Goal: Task Accomplishment & Management: Use online tool/utility

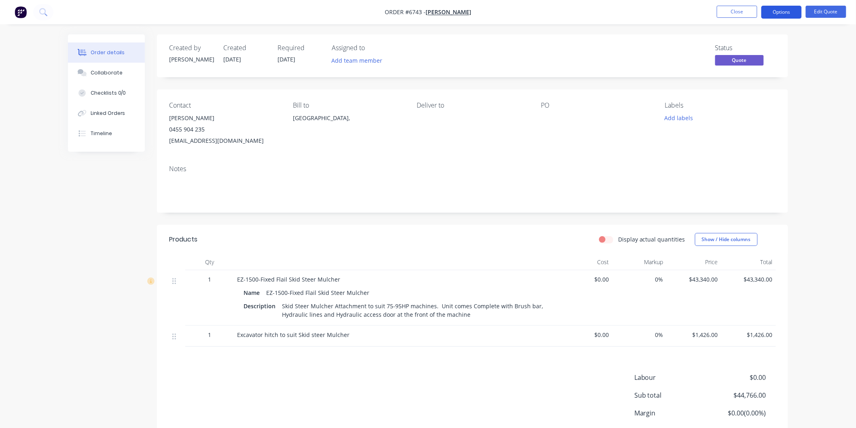
click at [787, 7] on button "Options" at bounding box center [781, 12] width 40 height 13
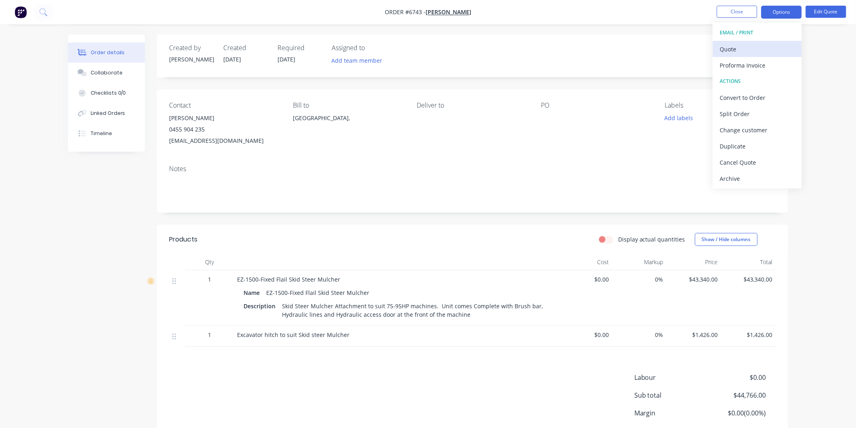
click at [735, 43] on div "Quote" at bounding box center [757, 49] width 74 height 12
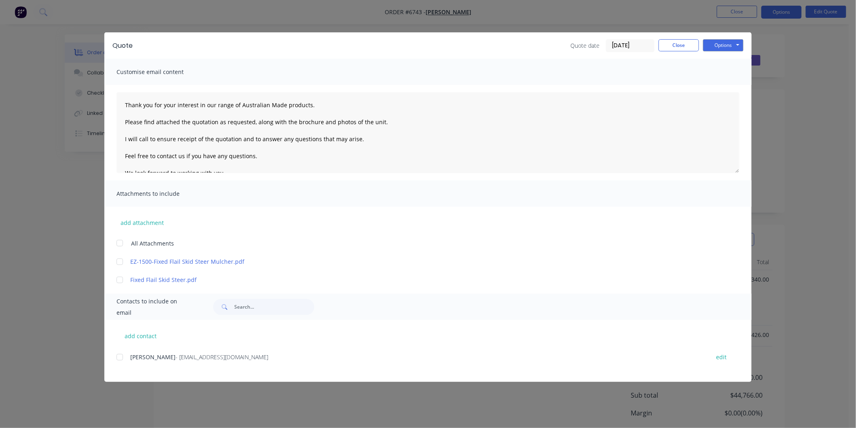
click at [116, 356] on div "add contact [PERSON_NAME] - [EMAIL_ADDRESS][DOMAIN_NAME] edit" at bounding box center [427, 351] width 647 height 62
click at [123, 357] on div at bounding box center [120, 357] width 16 height 16
click at [119, 243] on div at bounding box center [120, 243] width 16 height 16
click at [124, 95] on textarea "Thank you for your interest in our range of Australian Made products. Please fi…" at bounding box center [427, 132] width 623 height 81
click at [718, 43] on button "Options" at bounding box center [723, 45] width 40 height 12
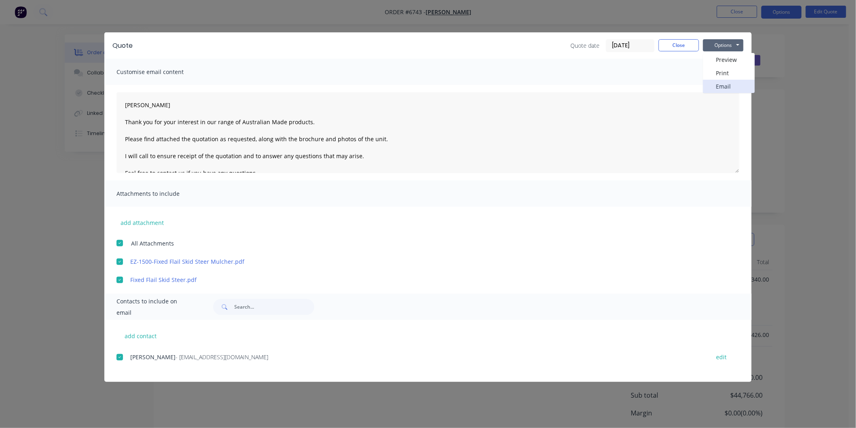
click at [721, 88] on button "Email" at bounding box center [729, 86] width 52 height 13
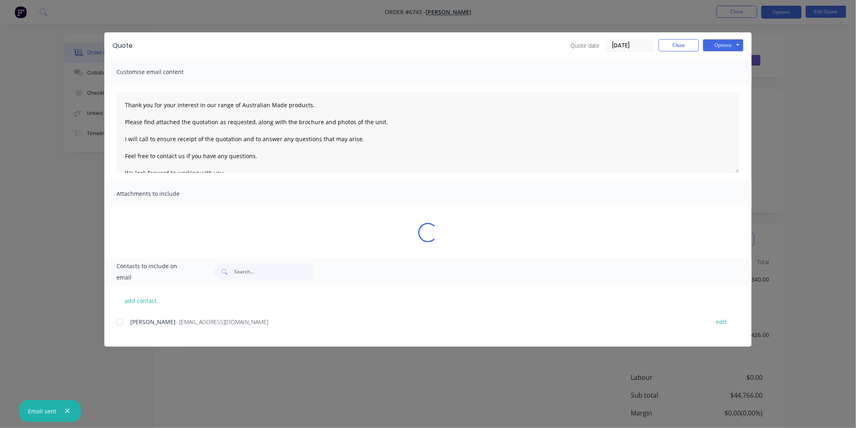
type textarea "Thank you for your interest in our range of Australian Made products. Please fi…"
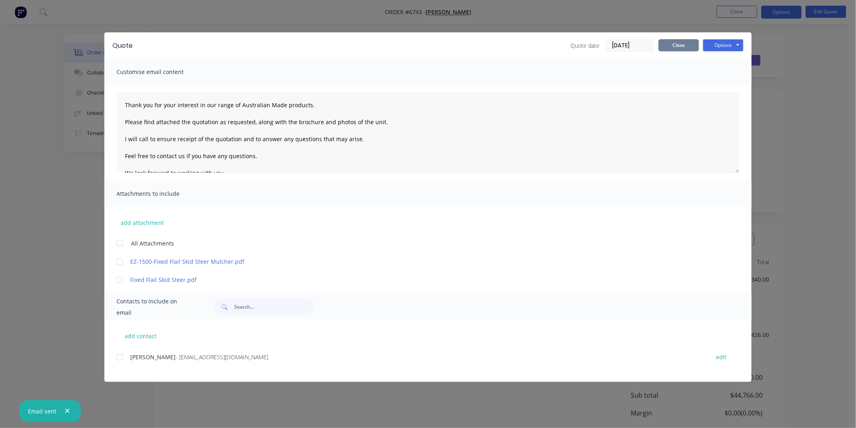
click at [671, 46] on button "Close" at bounding box center [678, 45] width 40 height 12
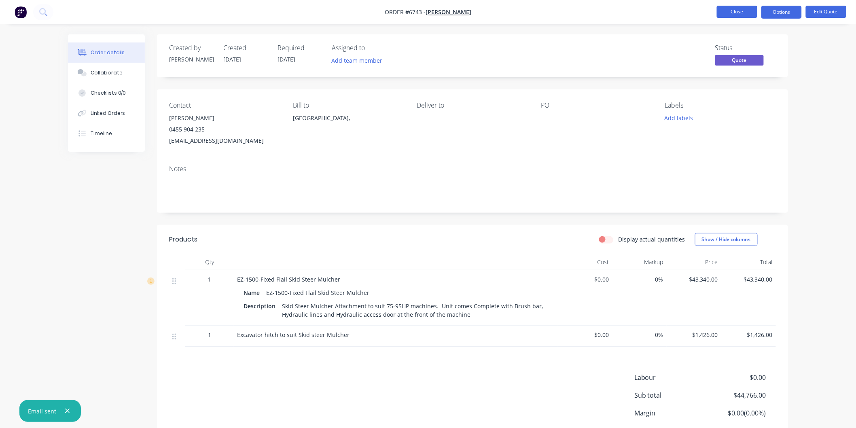
click at [729, 9] on button "Close" at bounding box center [736, 12] width 40 height 12
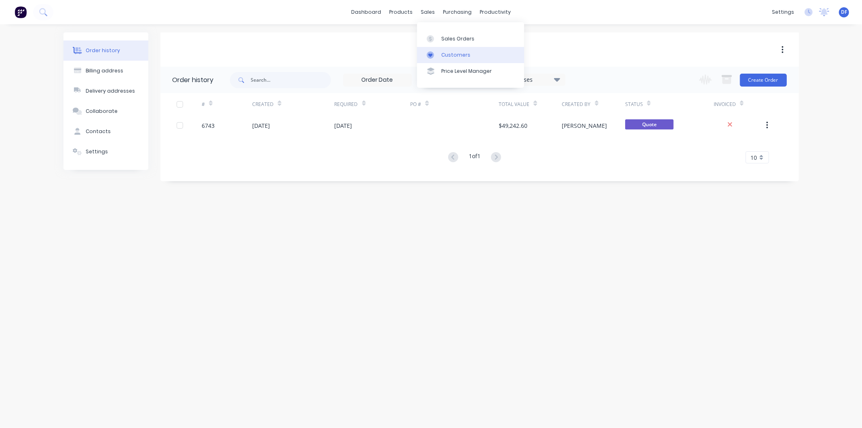
click at [449, 53] on div "Customers" at bounding box center [456, 54] width 29 height 7
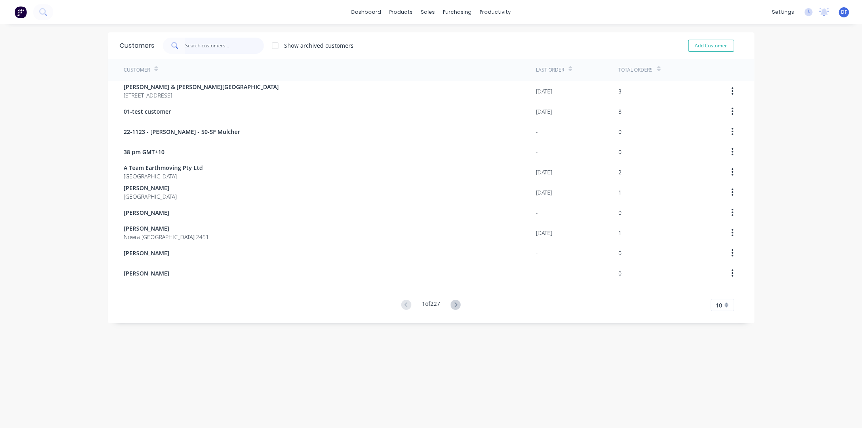
click at [193, 47] on input "text" at bounding box center [224, 46] width 79 height 16
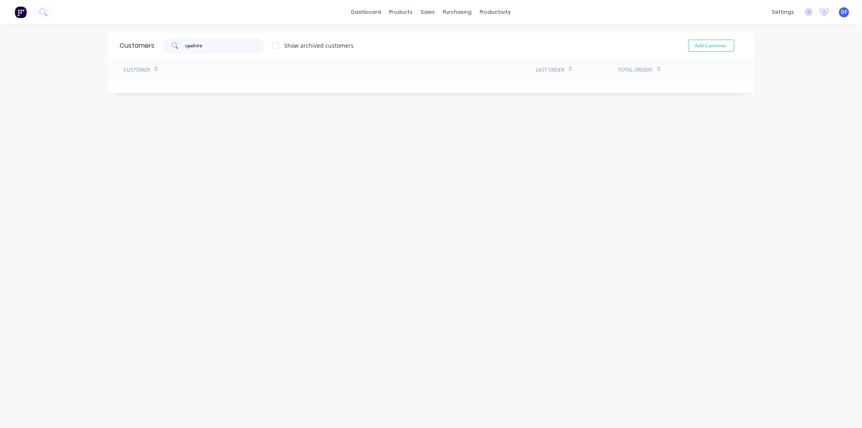
click at [191, 46] on input "spahire" at bounding box center [224, 46] width 79 height 16
click at [220, 47] on input "saphire" at bounding box center [224, 46] width 79 height 16
drag, startPoint x: 199, startPoint y: 47, endPoint x: 183, endPoint y: 47, distance: 16.2
click at [185, 47] on input "saphire" at bounding box center [224, 46] width 79 height 16
click at [220, 45] on input "saphire" at bounding box center [224, 46] width 79 height 16
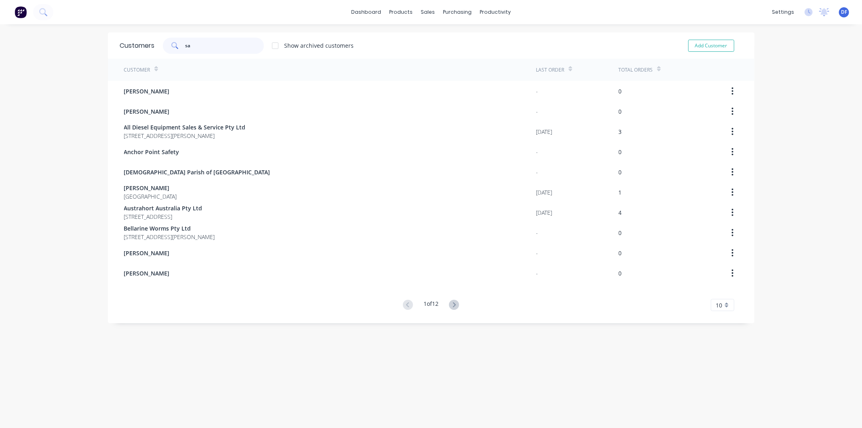
type input "s"
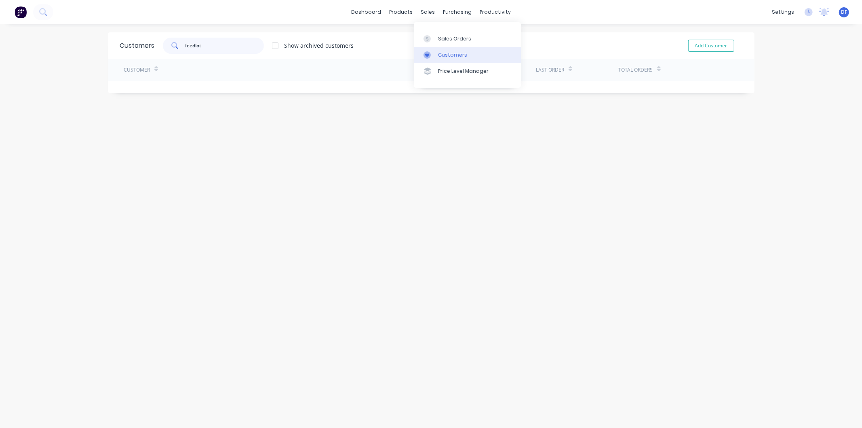
type input "feedlot"
click at [452, 48] on link "Customers" at bounding box center [467, 55] width 107 height 16
click at [452, 53] on div "Customers" at bounding box center [452, 54] width 29 height 7
drag, startPoint x: 208, startPoint y: 45, endPoint x: 182, endPoint y: 49, distance: 26.1
click at [185, 49] on input "feedlot" at bounding box center [224, 46] width 79 height 16
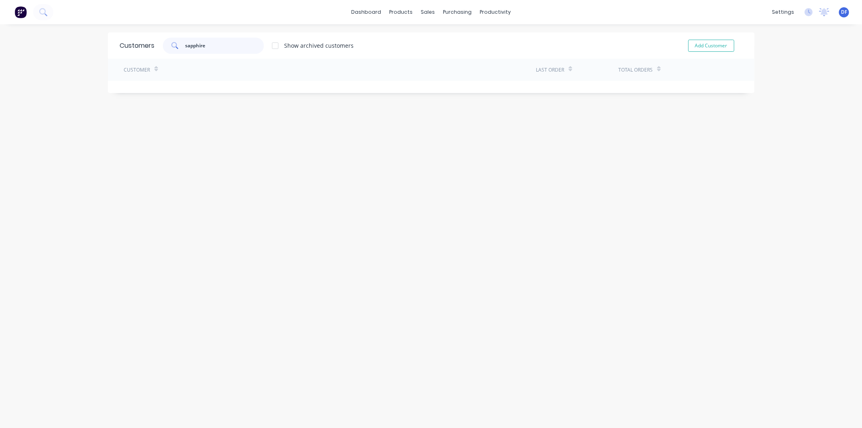
drag, startPoint x: 218, startPoint y: 46, endPoint x: 183, endPoint y: 47, distance: 35.2
click at [185, 47] on input "sapphire" at bounding box center [224, 46] width 79 height 16
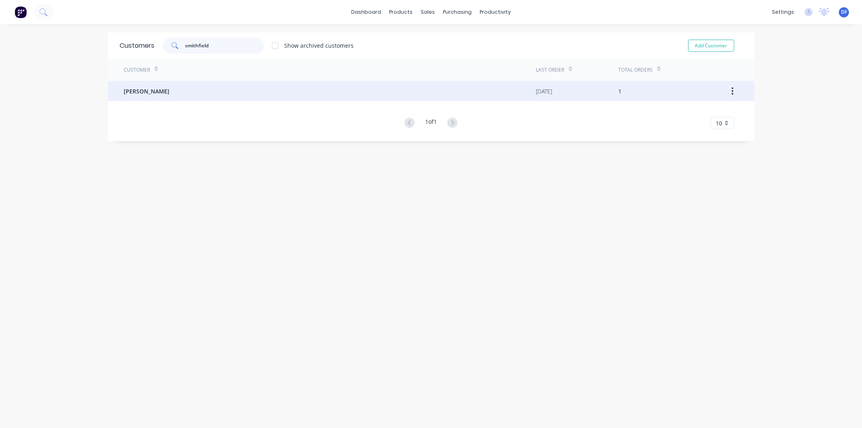
type input "smithfield"
click at [153, 93] on span "[PERSON_NAME]" at bounding box center [147, 91] width 46 height 8
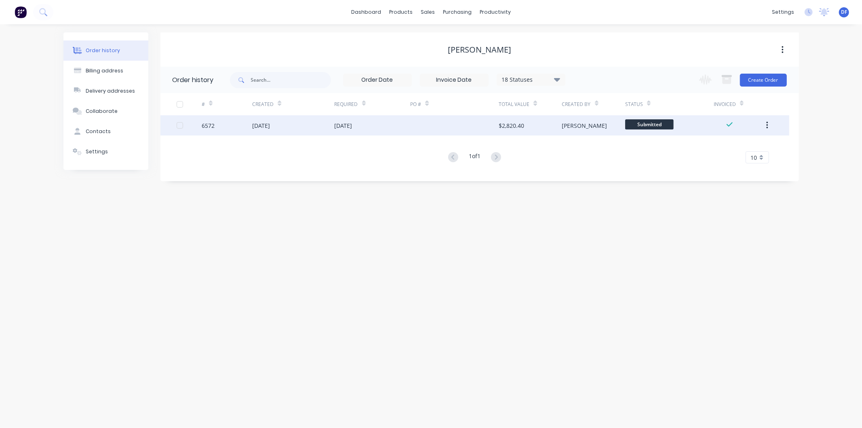
click at [349, 124] on div "[DATE]" at bounding box center [344, 125] width 18 height 8
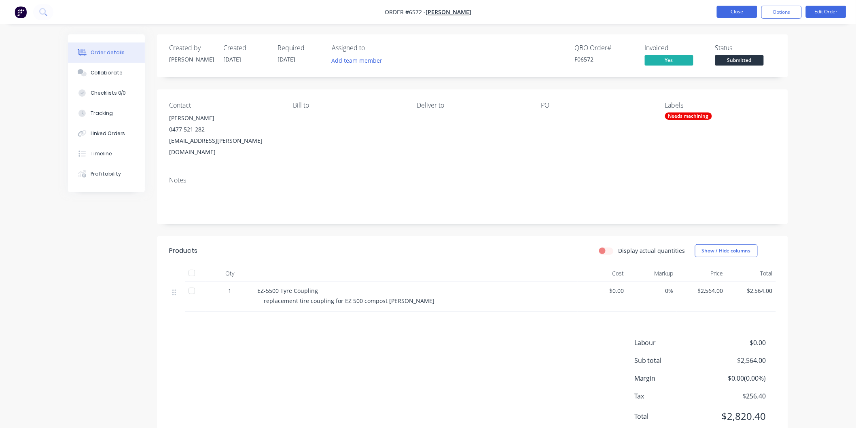
click at [734, 10] on button "Close" at bounding box center [736, 12] width 40 height 12
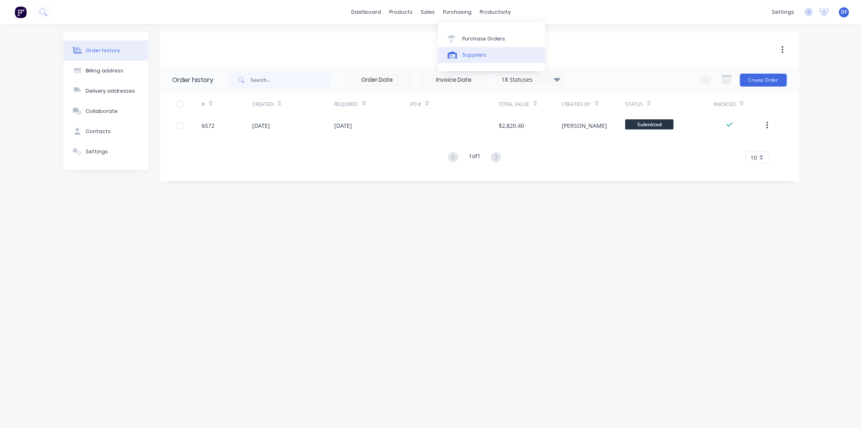
click at [470, 53] on div "Suppliers" at bounding box center [475, 54] width 24 height 7
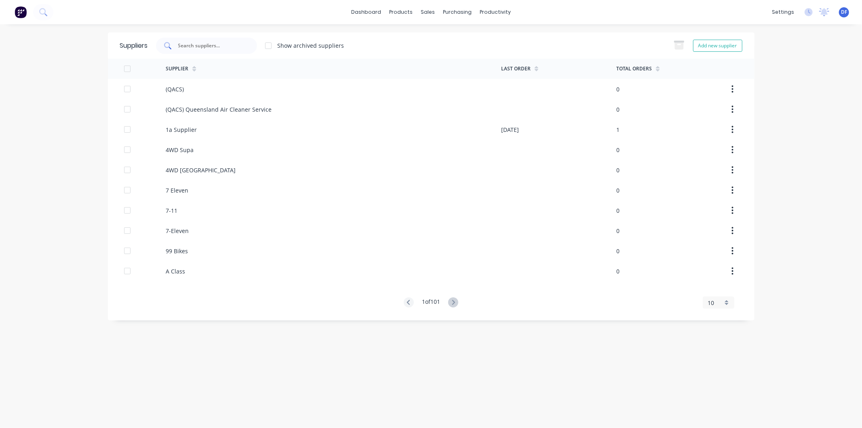
click at [220, 50] on div at bounding box center [206, 46] width 101 height 16
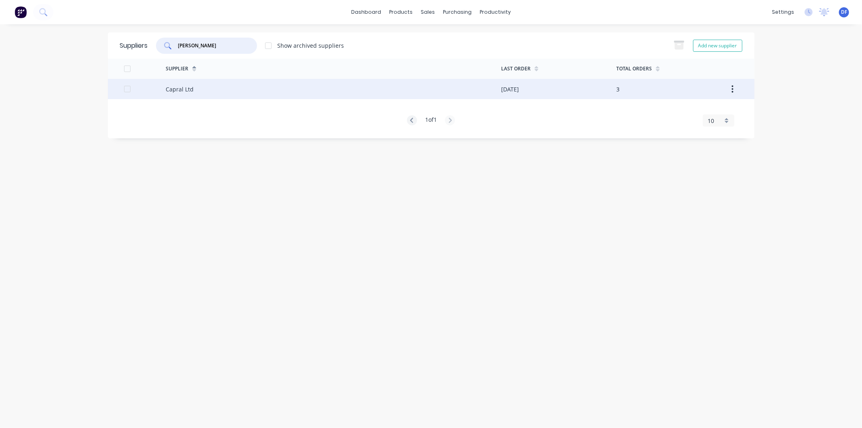
type input "[PERSON_NAME]"
click at [173, 88] on div "Capral Ltd" at bounding box center [180, 89] width 28 height 8
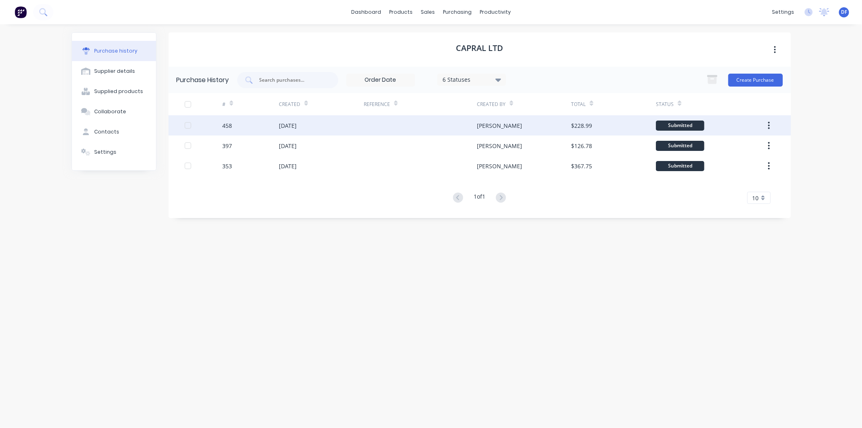
click at [288, 125] on div "[DATE]" at bounding box center [288, 125] width 18 height 8
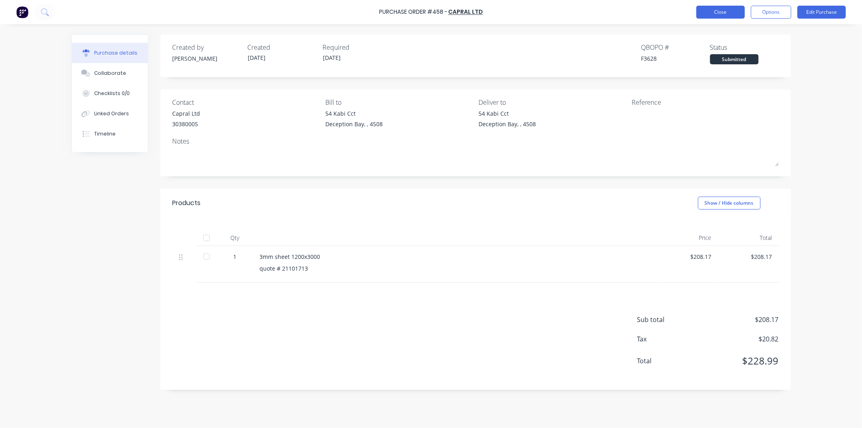
click at [715, 9] on button "Close" at bounding box center [721, 12] width 49 height 13
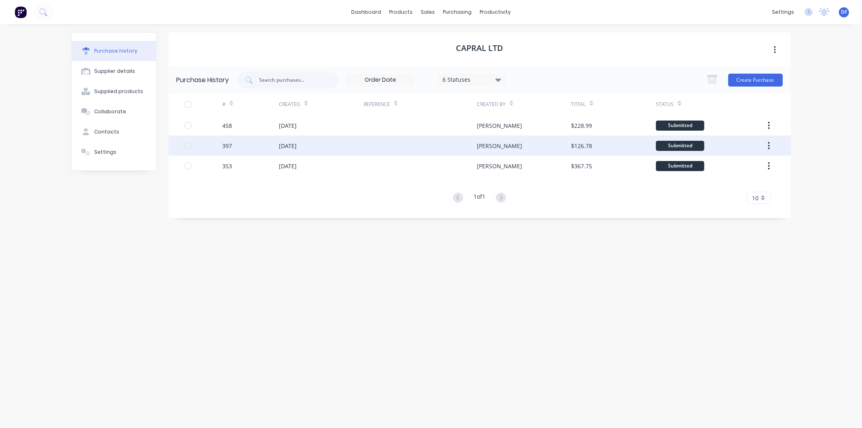
click at [284, 142] on div "[DATE]" at bounding box center [288, 146] width 18 height 8
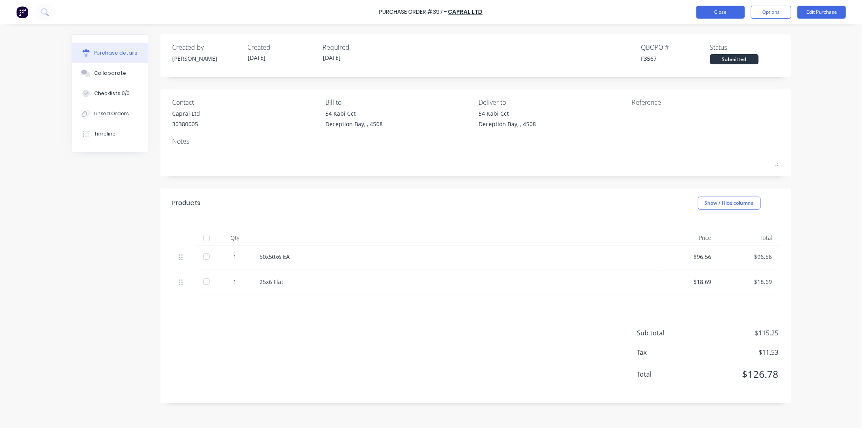
click at [718, 9] on button "Close" at bounding box center [721, 12] width 49 height 13
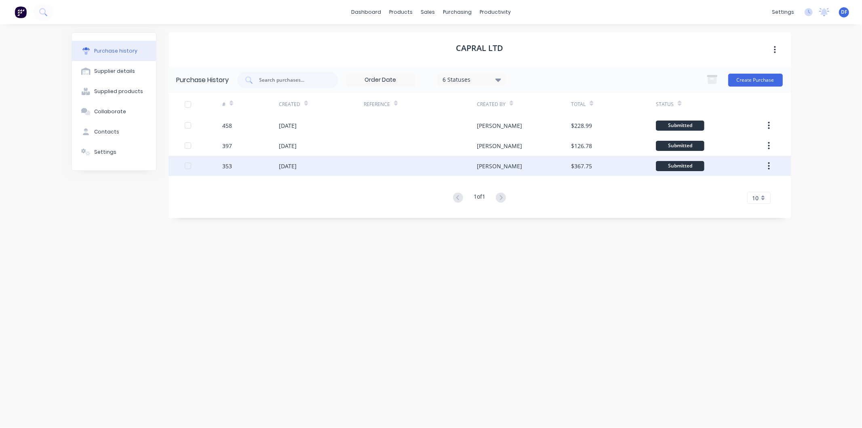
click at [297, 164] on div "[DATE]" at bounding box center [288, 166] width 18 height 8
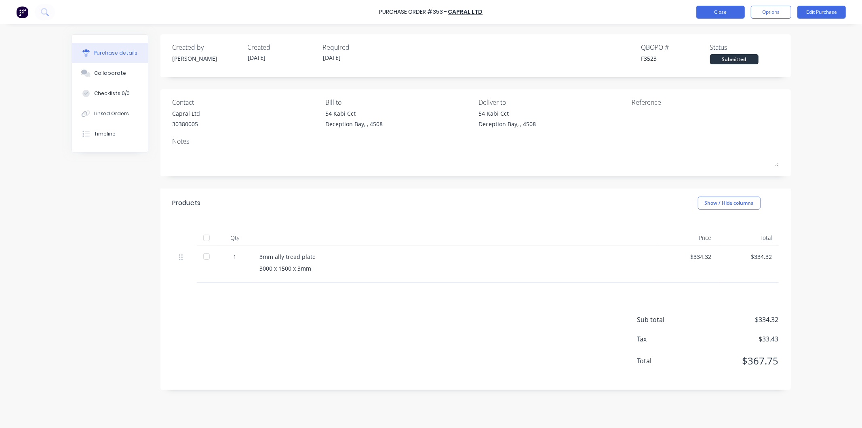
click at [722, 10] on button "Close" at bounding box center [721, 12] width 49 height 13
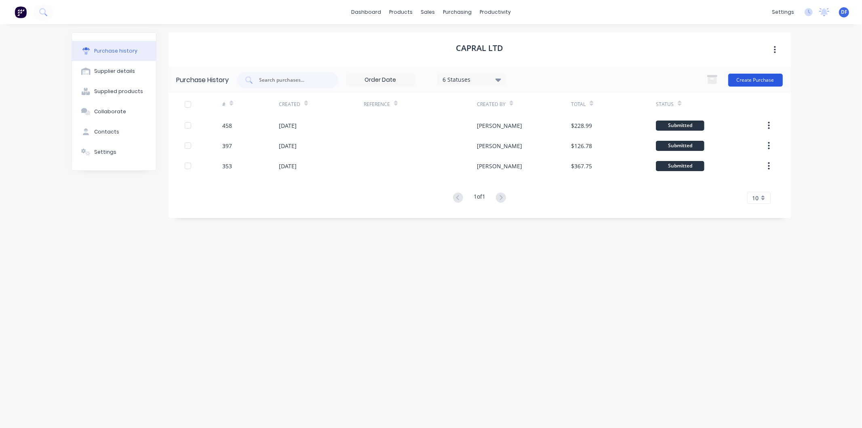
click at [759, 78] on button "Create Purchase" at bounding box center [756, 80] width 55 height 13
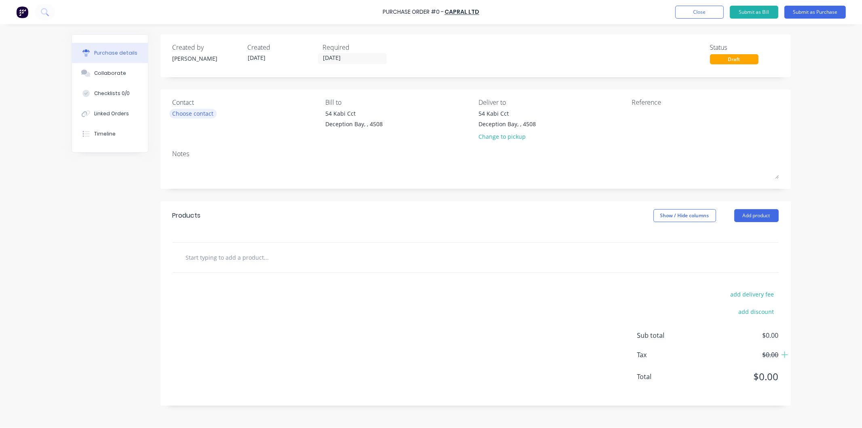
click at [193, 114] on div "Choose contact" at bounding box center [193, 113] width 41 height 8
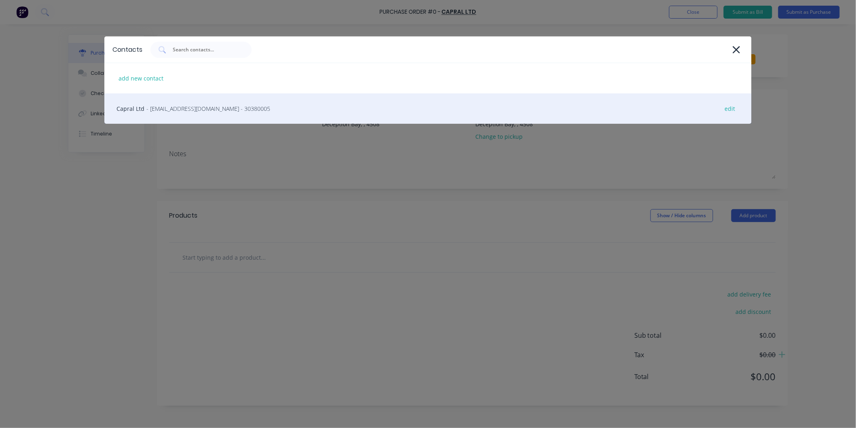
click at [201, 108] on span "- [EMAIL_ADDRESS][DOMAIN_NAME] - 30380005" at bounding box center [208, 108] width 124 height 8
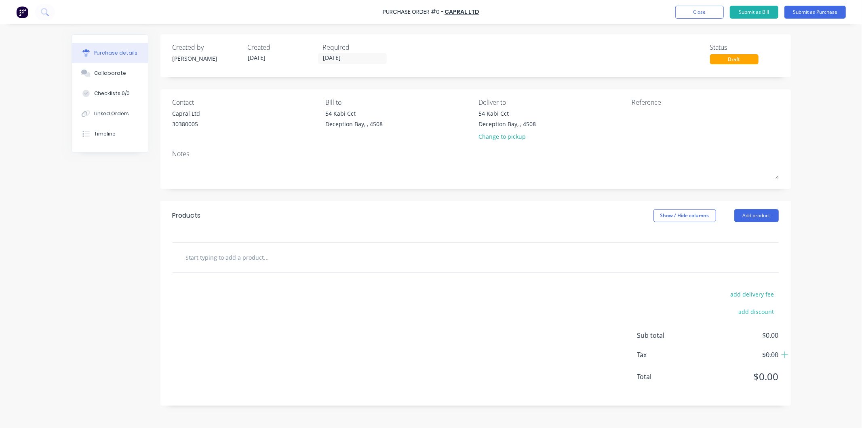
click at [230, 255] on input "text" at bounding box center [267, 257] width 162 height 16
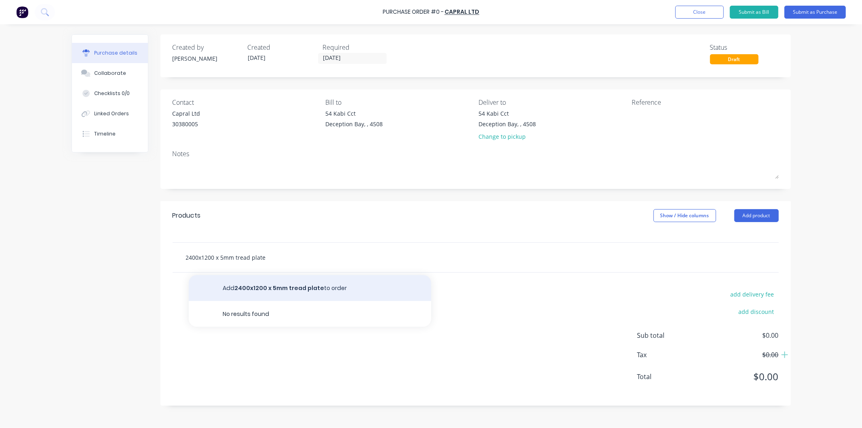
type input "2400x1200 x 5mm tread plate"
click at [285, 290] on button "Add 2400x1200 x 5mm tread plate to order" at bounding box center [310, 288] width 243 height 26
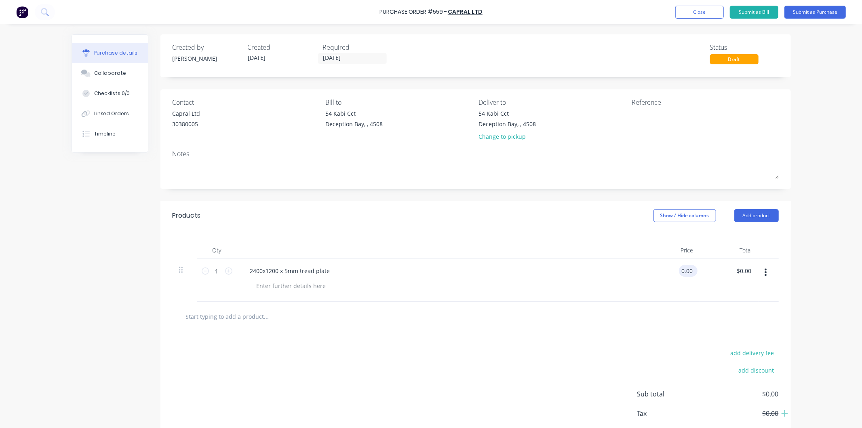
click at [689, 272] on input "0.00" at bounding box center [686, 271] width 15 height 12
drag, startPoint x: 693, startPoint y: 271, endPoint x: 677, endPoint y: 271, distance: 15.4
click at [677, 271] on div "$0.00 $0.00" at bounding box center [687, 271] width 22 height 12
drag, startPoint x: 690, startPoint y: 270, endPoint x: 662, endPoint y: 267, distance: 28.0
click at [665, 270] on div "0.00 0.00" at bounding box center [671, 279] width 59 height 43
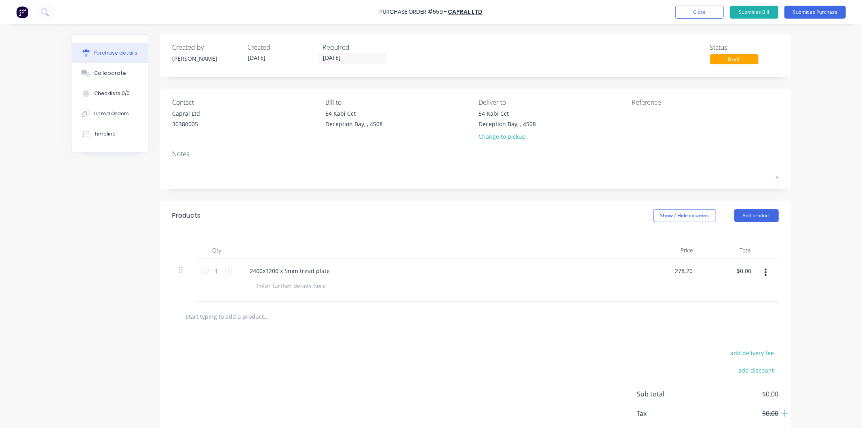
type input "$278.20"
click at [628, 279] on div "2400x1200 x 5mm tread plate" at bounding box center [439, 279] width 404 height 43
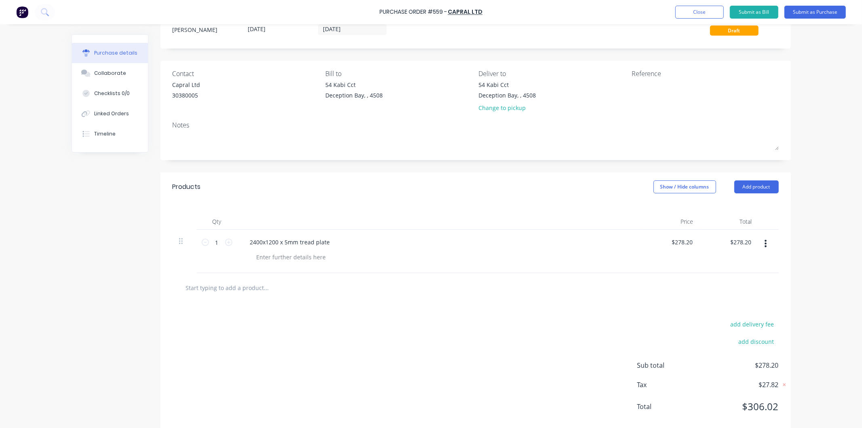
scroll to position [45, 0]
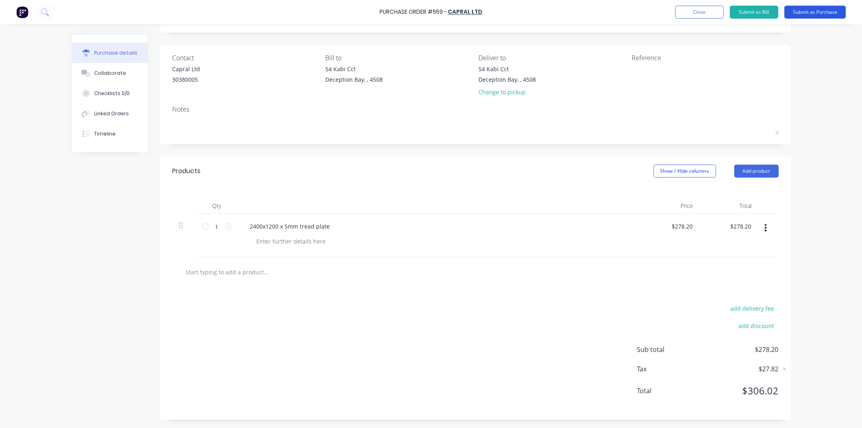
click at [810, 9] on button "Submit as Purchase" at bounding box center [815, 12] width 61 height 13
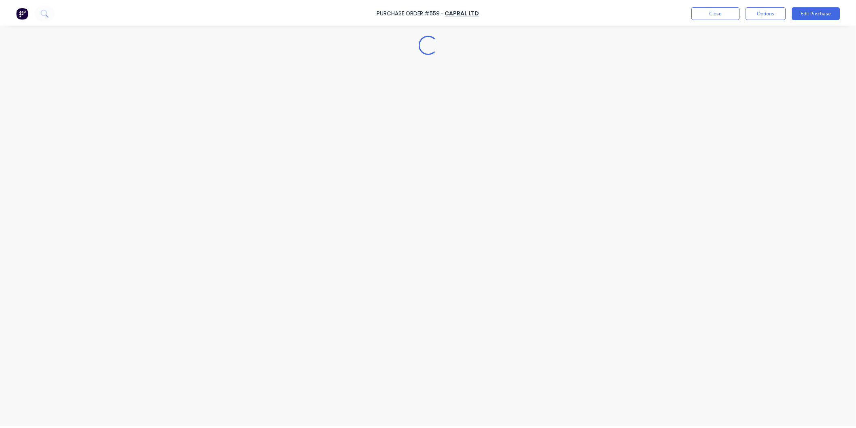
scroll to position [0, 0]
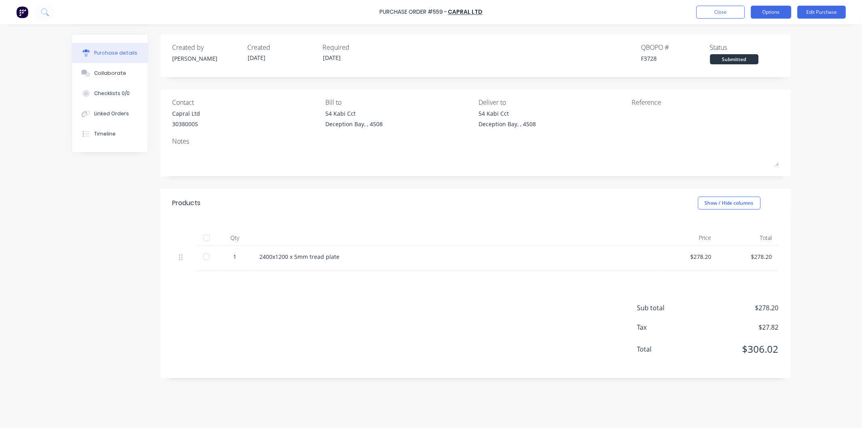
click at [769, 9] on button "Options" at bounding box center [771, 12] width 40 height 13
click at [747, 34] on div "Print / Email" at bounding box center [753, 33] width 62 height 12
click at [743, 46] on div "With pricing" at bounding box center [753, 49] width 62 height 12
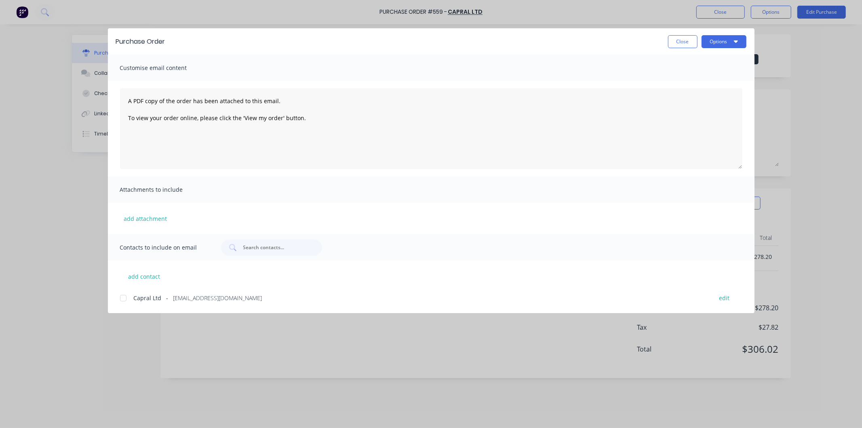
click at [125, 298] on div at bounding box center [123, 298] width 16 height 16
click at [722, 41] on button "Options" at bounding box center [724, 41] width 45 height 13
click at [681, 91] on div "Email" at bounding box center [708, 95] width 62 height 12
click at [685, 40] on button "Close" at bounding box center [683, 41] width 30 height 13
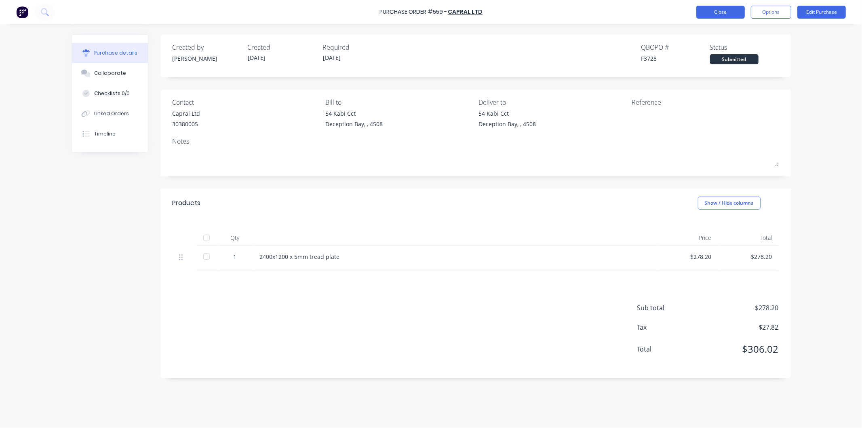
click at [724, 10] on button "Close" at bounding box center [721, 12] width 49 height 13
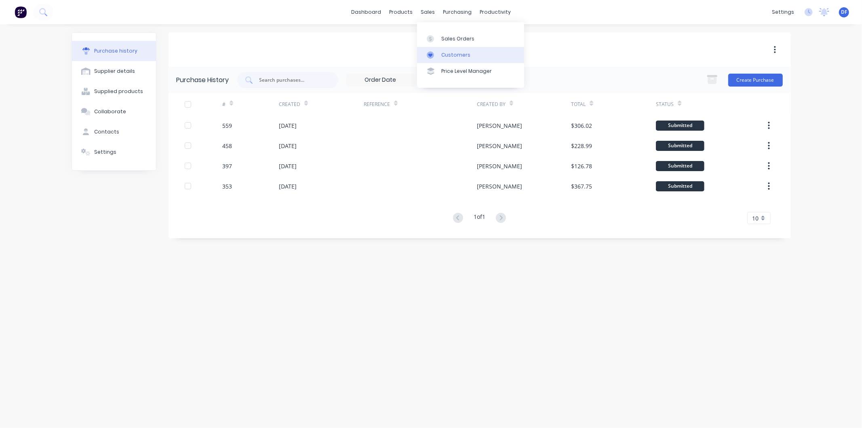
click at [451, 51] on div "Customers" at bounding box center [456, 54] width 29 height 7
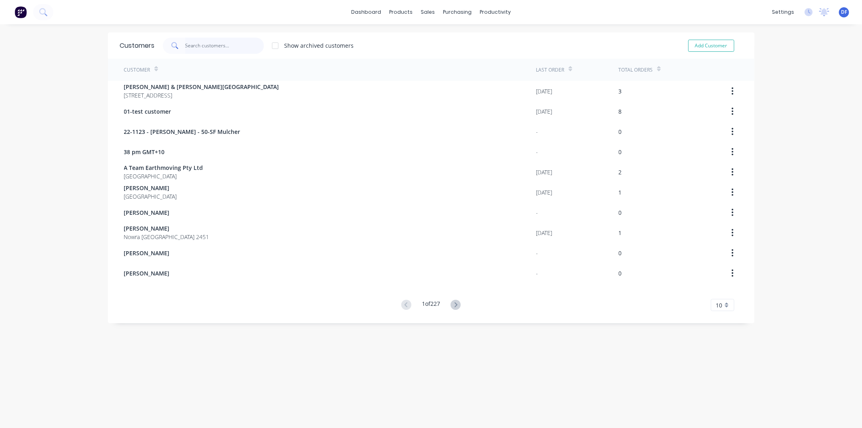
click at [202, 45] on input "text" at bounding box center [224, 46] width 79 height 16
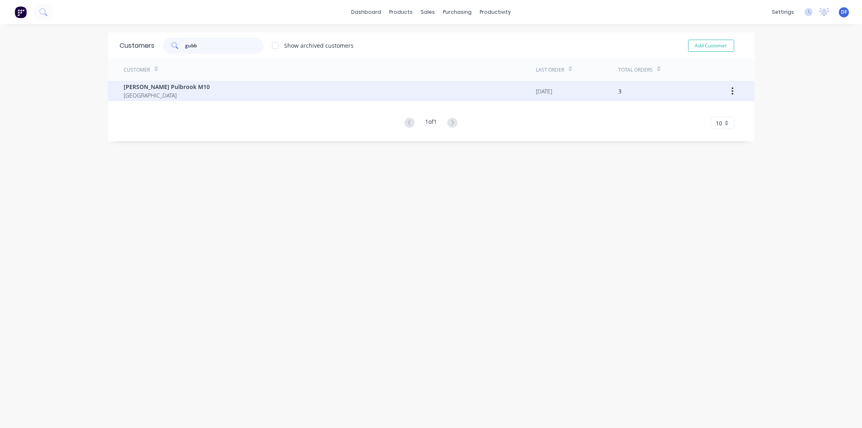
type input "gubb"
click at [167, 88] on span "[PERSON_NAME] Pulbrook M10" at bounding box center [167, 86] width 86 height 8
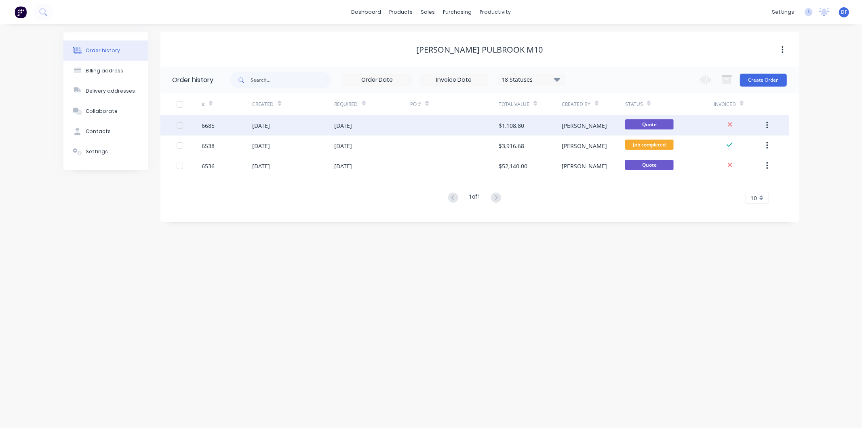
click at [270, 123] on div "[DATE]" at bounding box center [261, 125] width 18 height 8
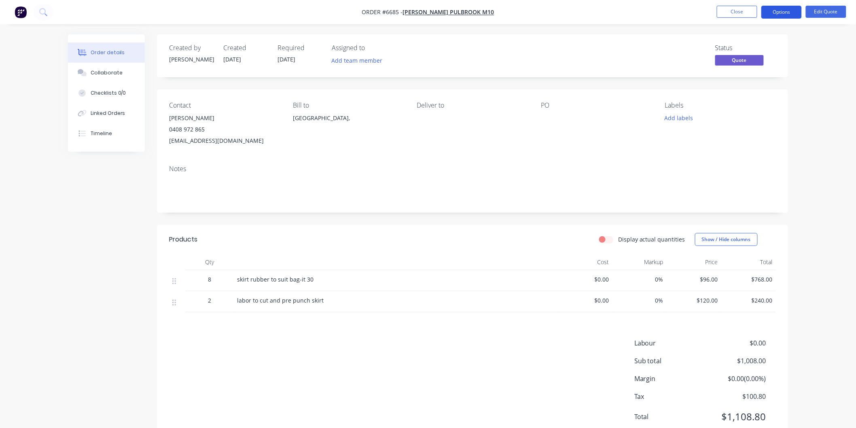
click at [782, 9] on button "Options" at bounding box center [781, 12] width 40 height 13
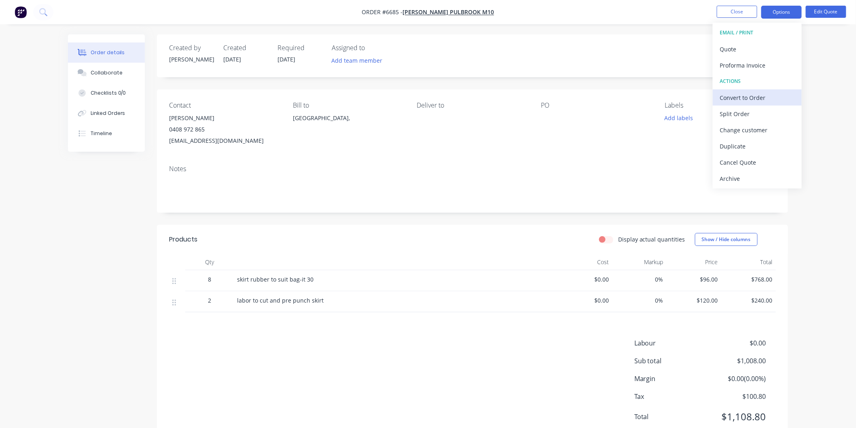
click at [745, 99] on div "Convert to Order" at bounding box center [757, 98] width 74 height 12
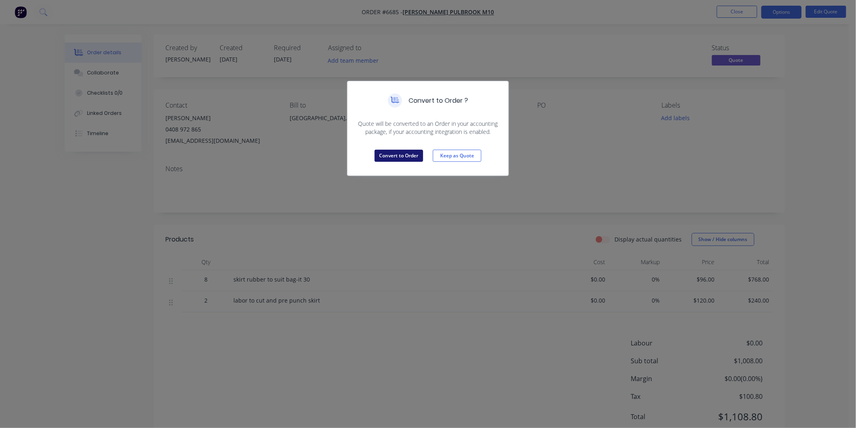
click at [402, 158] on button "Convert to Order" at bounding box center [398, 156] width 49 height 12
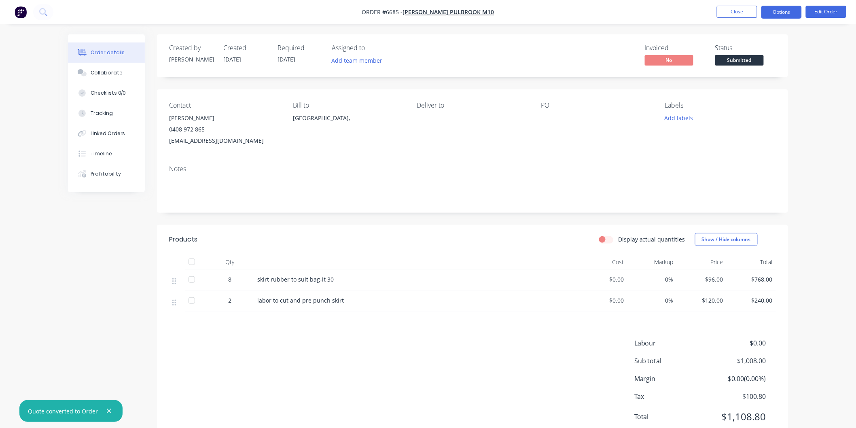
click at [772, 10] on button "Options" at bounding box center [781, 12] width 40 height 13
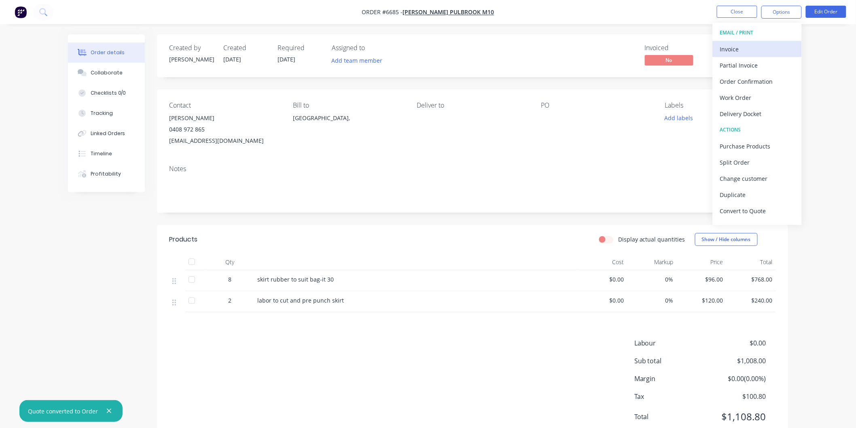
click at [734, 47] on div "Invoice" at bounding box center [757, 49] width 74 height 12
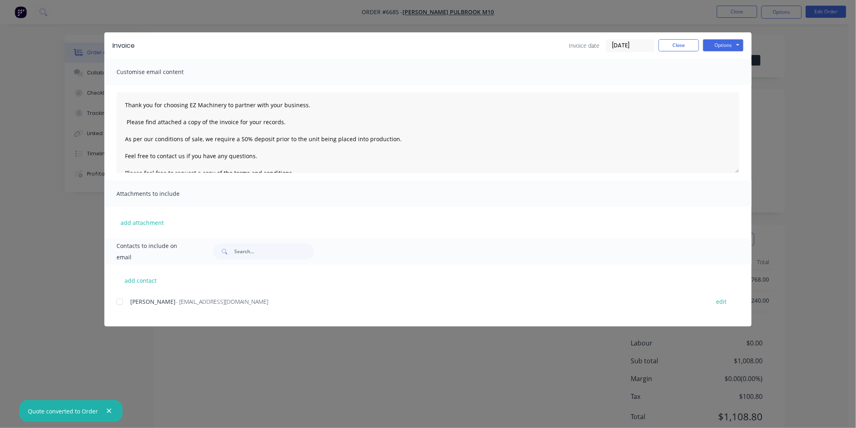
click at [119, 300] on div at bounding box center [120, 302] width 16 height 16
click at [143, 277] on button "add contact" at bounding box center [140, 280] width 49 height 12
type textarea "Thank you for choosing EZ Machinery to partner with your business. Please find …"
select select "AU"
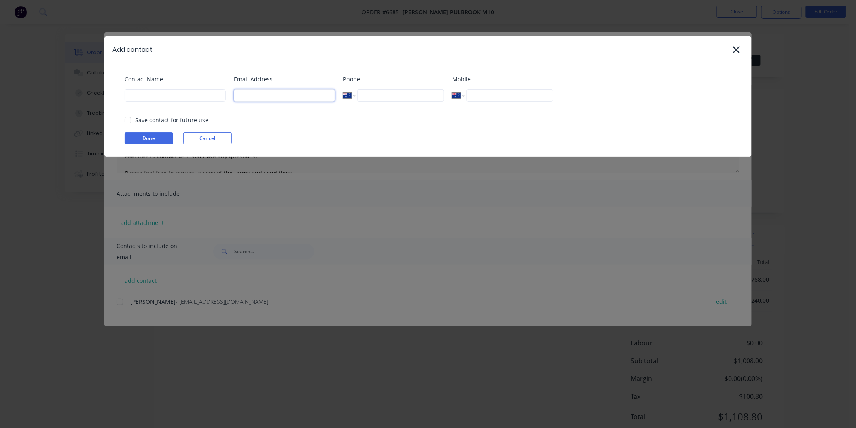
click at [279, 95] on input at bounding box center [284, 95] width 101 height 12
paste input "[EMAIL_ADDRESS][DOMAIN_NAME]"
type input "[EMAIL_ADDRESS][DOMAIN_NAME]"
click at [139, 95] on input at bounding box center [175, 95] width 101 height 12
click at [127, 120] on div at bounding box center [128, 120] width 16 height 16
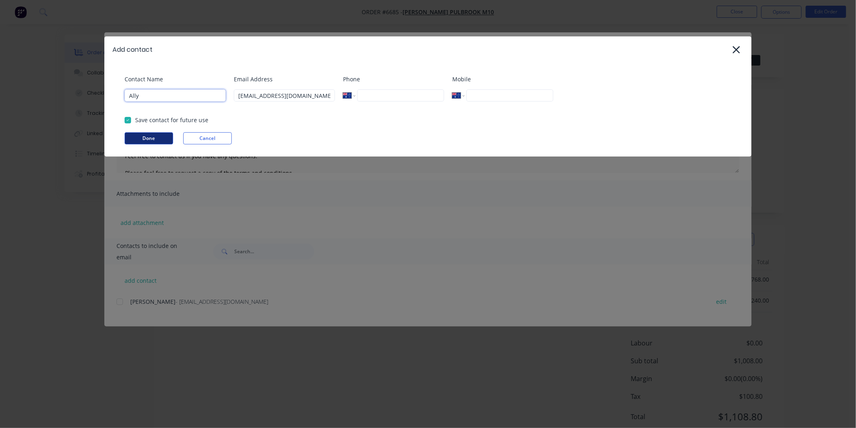
type input "Ally"
click at [146, 135] on button "Done" at bounding box center [149, 138] width 49 height 12
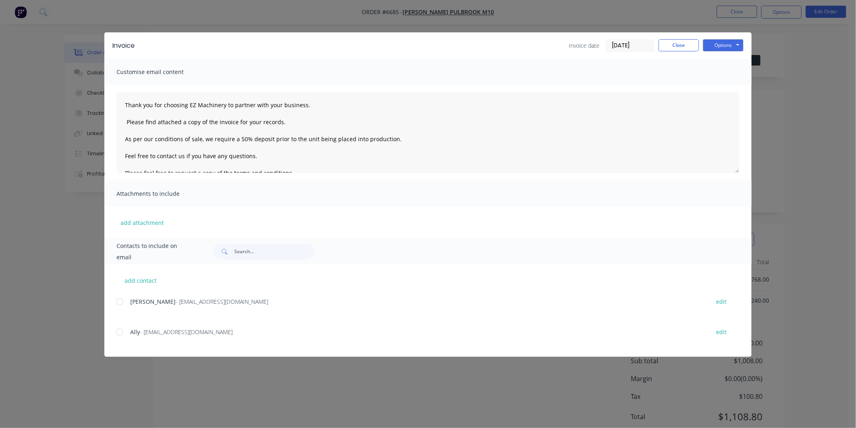
click at [120, 333] on div at bounding box center [120, 332] width 16 height 16
drag, startPoint x: 394, startPoint y: 137, endPoint x: 119, endPoint y: 139, distance: 275.0
click at [120, 140] on textarea "Thank you for choosing EZ Machinery to partner with your business. Please find …" at bounding box center [427, 132] width 623 height 81
click at [731, 45] on button "Options" at bounding box center [723, 45] width 40 height 12
click at [722, 88] on button "Email" at bounding box center [729, 86] width 52 height 13
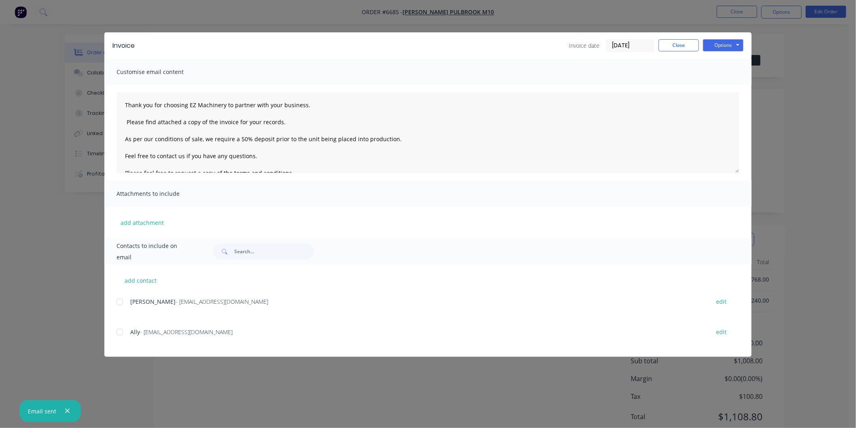
type textarea "Thank you for choosing EZ Machinery to partner with your business. Please find …"
click at [681, 46] on button "Close" at bounding box center [678, 45] width 40 height 12
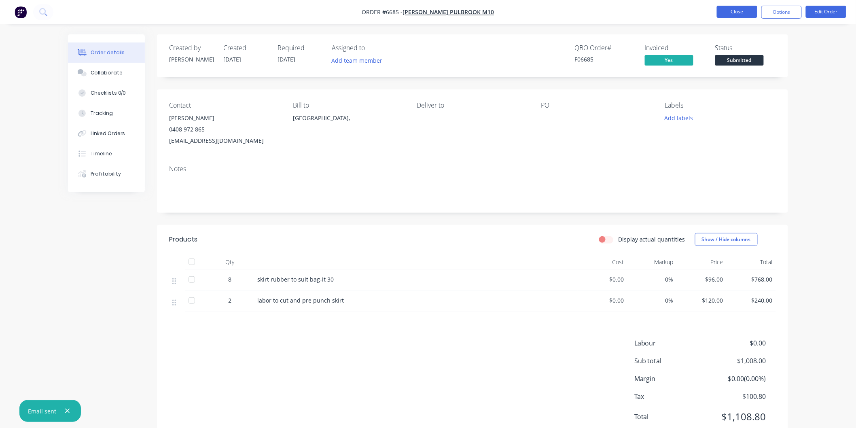
click at [731, 13] on button "Close" at bounding box center [736, 12] width 40 height 12
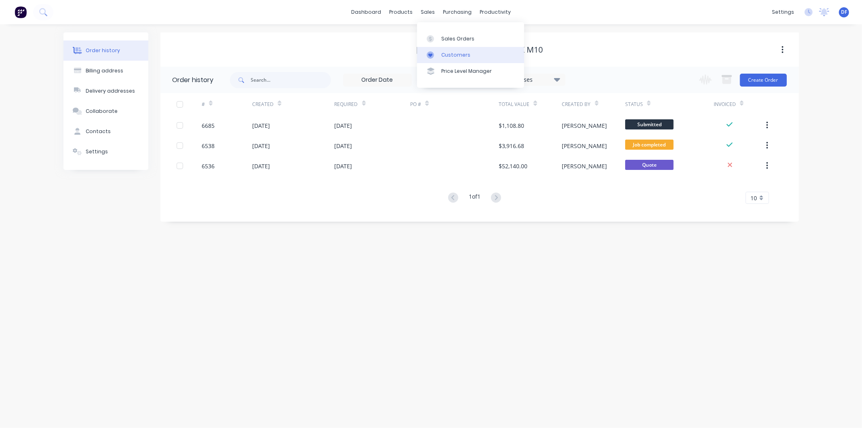
click at [448, 52] on div "Customers" at bounding box center [456, 54] width 29 height 7
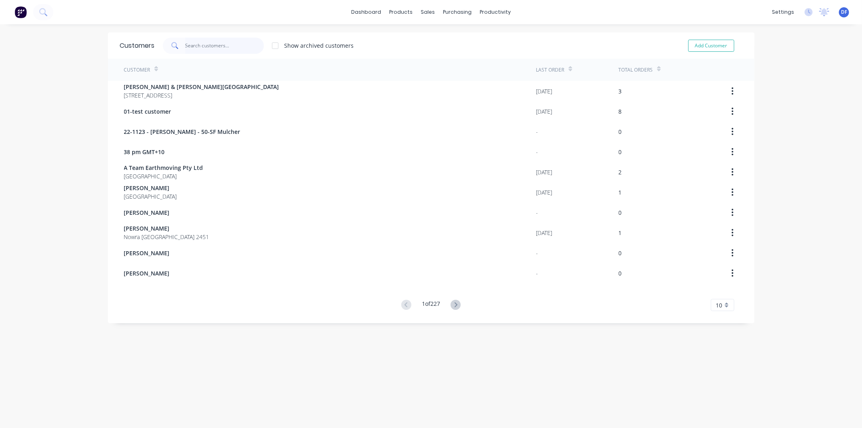
click at [199, 47] on input "text" at bounding box center [224, 46] width 79 height 16
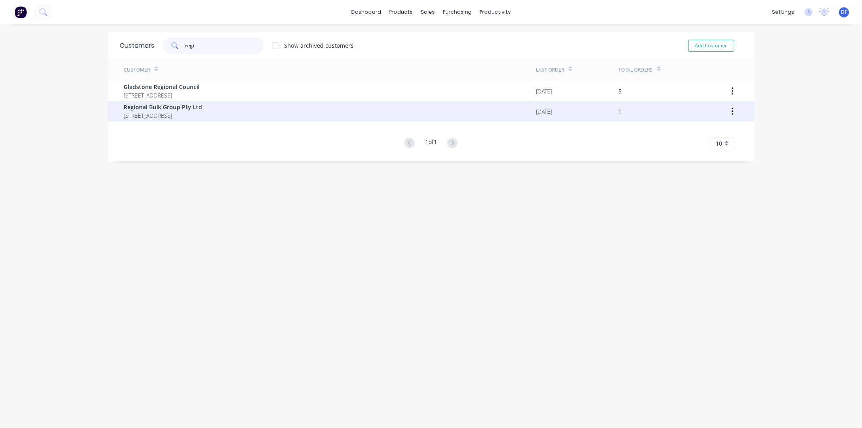
type input "regi"
click at [161, 106] on span "Regional Bulk Group Pty Ltd" at bounding box center [163, 107] width 78 height 8
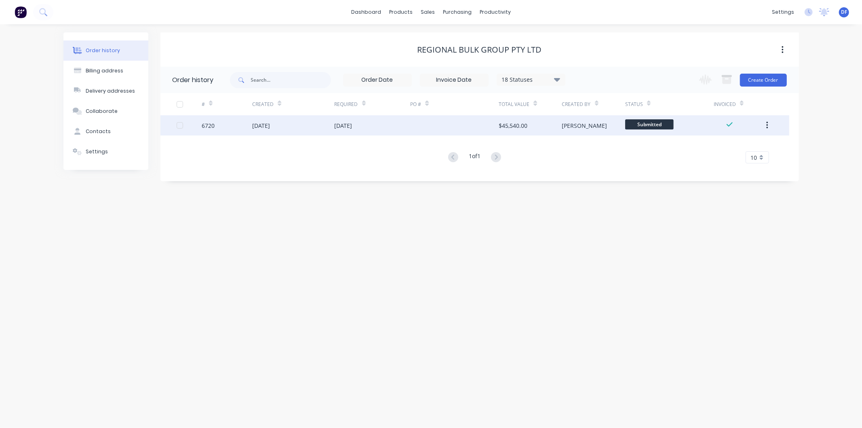
click at [353, 125] on div "[DATE]" at bounding box center [344, 125] width 18 height 8
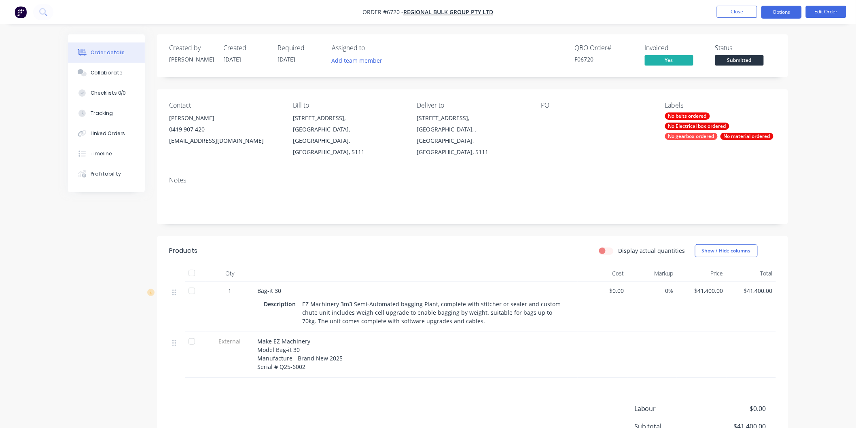
click at [776, 9] on button "Options" at bounding box center [781, 12] width 40 height 13
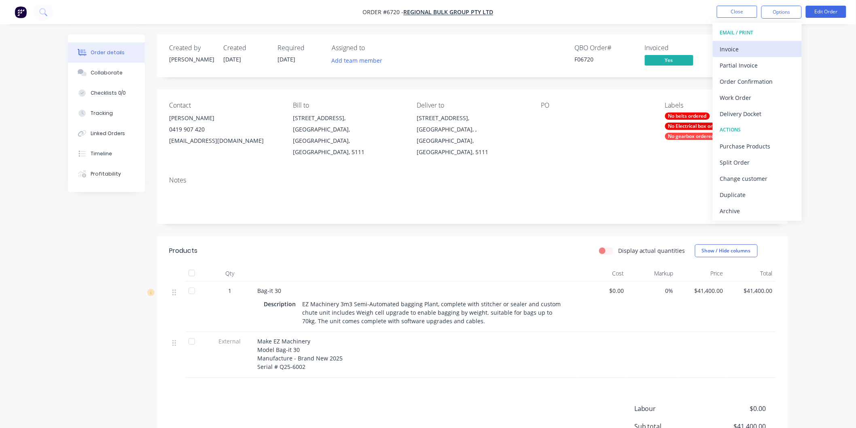
click at [725, 51] on div "Invoice" at bounding box center [757, 49] width 74 height 12
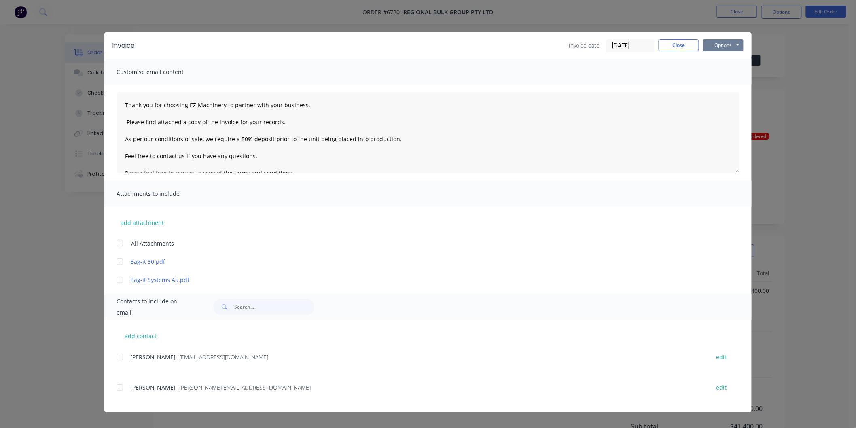
click at [714, 41] on button "Options" at bounding box center [723, 45] width 40 height 12
click at [723, 71] on button "Print" at bounding box center [729, 72] width 52 height 13
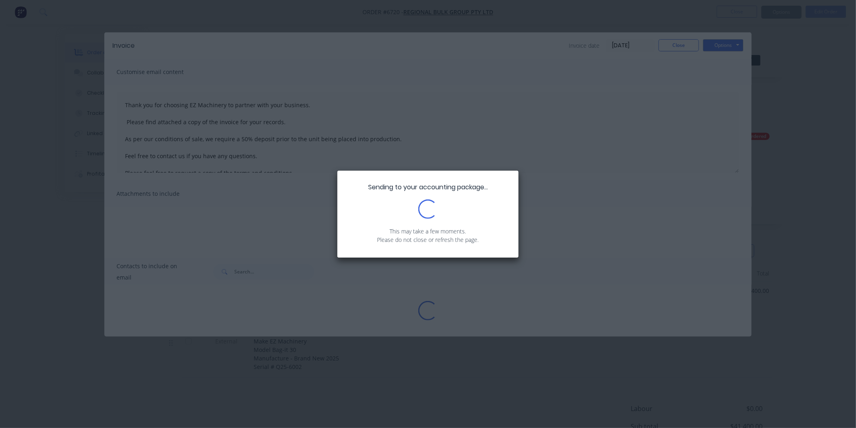
type textarea "Thank you for choosing EZ Machinery to partner with your business. Please find …"
